Goal: Transaction & Acquisition: Purchase product/service

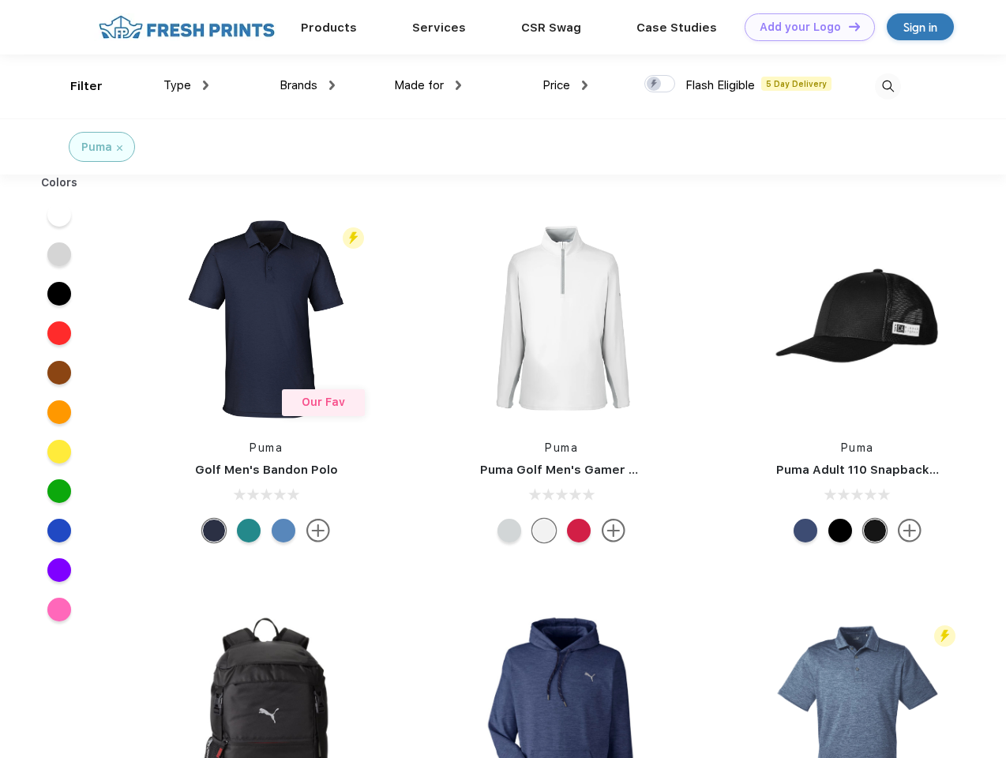
click at [804, 27] on link "Add your Logo Design Tool" at bounding box center [810, 27] width 130 height 28
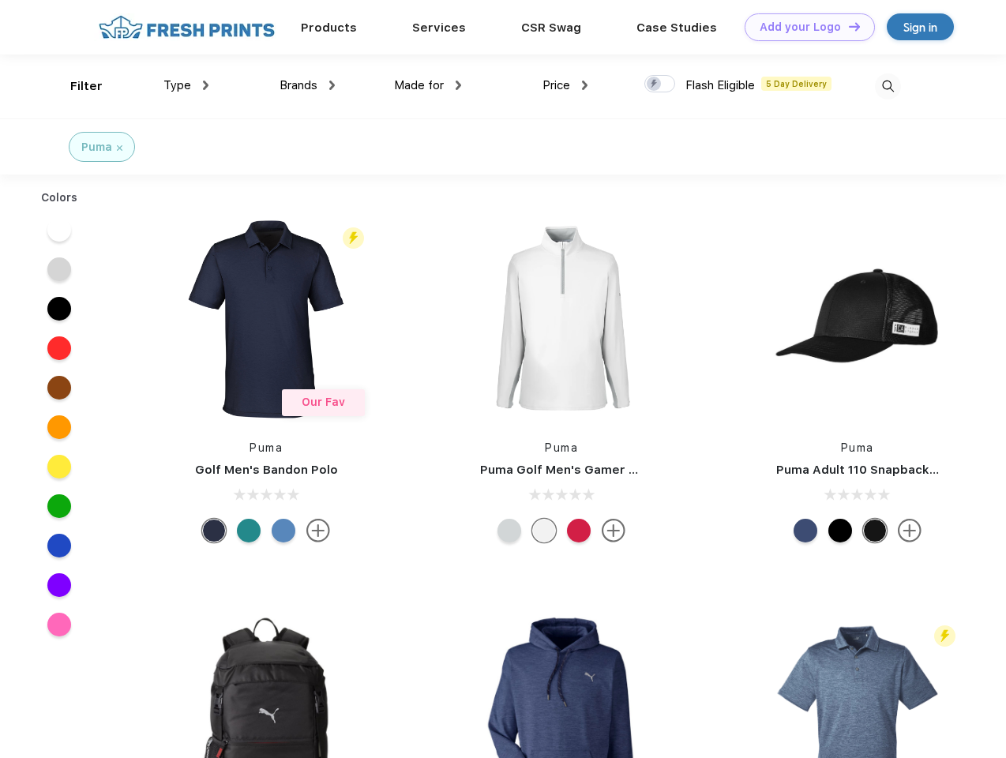
click at [0, 0] on div "Design Tool" at bounding box center [0, 0] width 0 height 0
click at [847, 26] on link "Add your Logo Design Tool" at bounding box center [810, 27] width 130 height 28
click at [76, 86] on div "Filter" at bounding box center [86, 86] width 32 height 18
click at [186, 85] on span "Type" at bounding box center [177, 85] width 28 height 14
click at [307, 85] on span "Brands" at bounding box center [299, 85] width 38 height 14
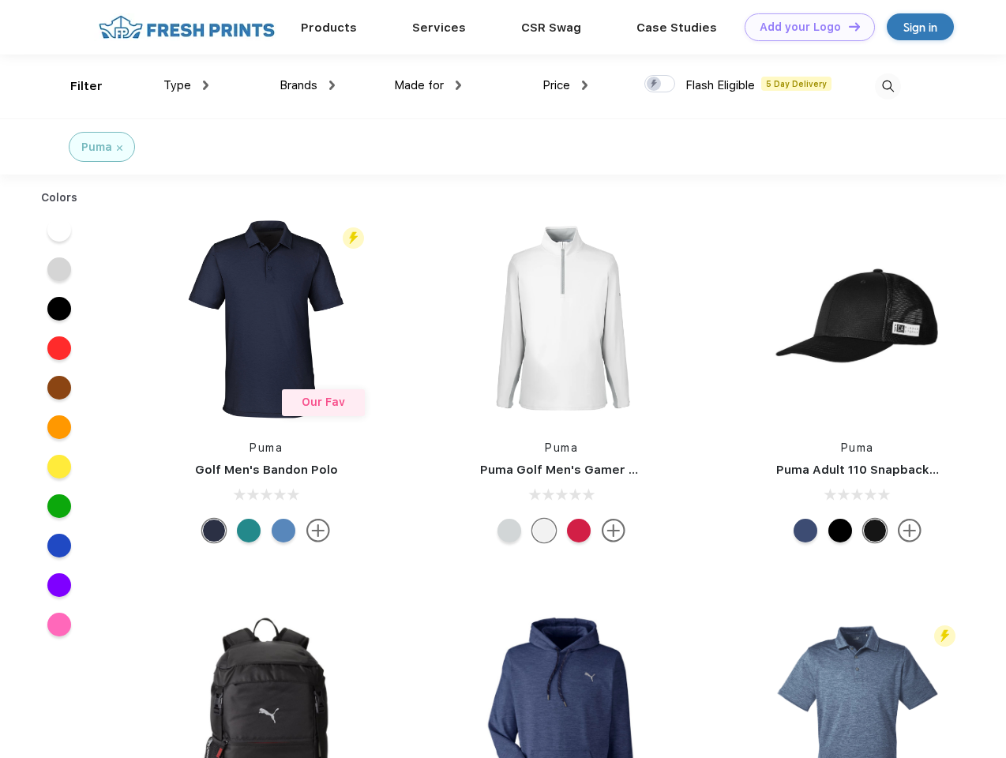
click at [428, 85] on span "Made for" at bounding box center [419, 85] width 50 height 14
click at [565, 85] on span "Price" at bounding box center [556, 85] width 28 height 14
click at [660, 84] on div at bounding box center [659, 83] width 31 height 17
click at [655, 84] on input "checkbox" at bounding box center [649, 79] width 10 height 10
click at [888, 86] on img at bounding box center [888, 86] width 26 height 26
